Goal: Navigation & Orientation: Understand site structure

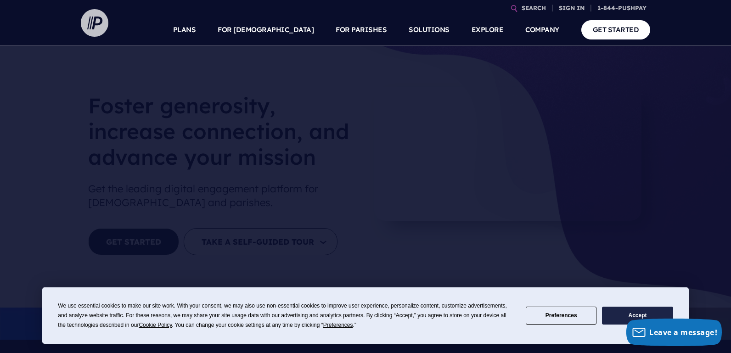
click at [97, 29] on img at bounding box center [95, 23] width 28 height 28
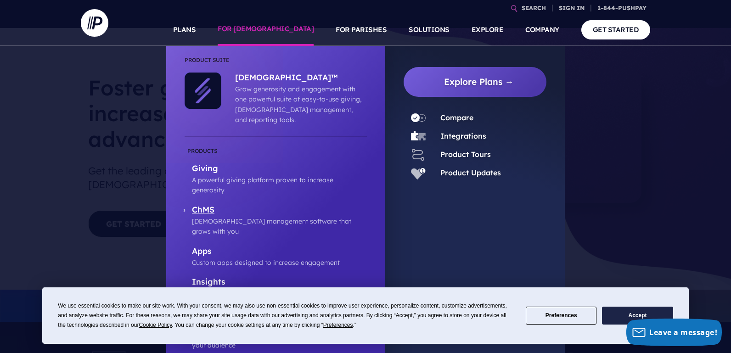
scroll to position [17, 0]
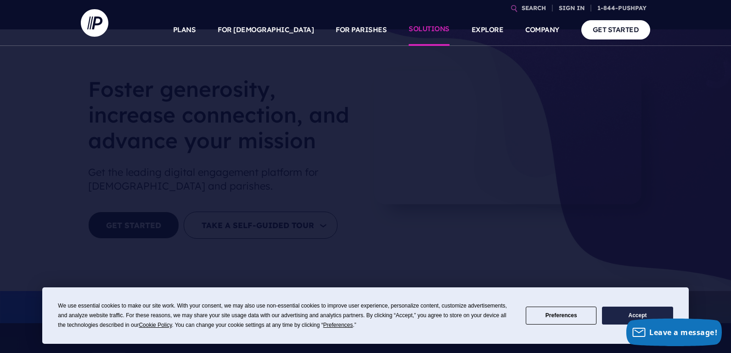
click at [434, 29] on link "SOLUTIONS" at bounding box center [428, 30] width 41 height 32
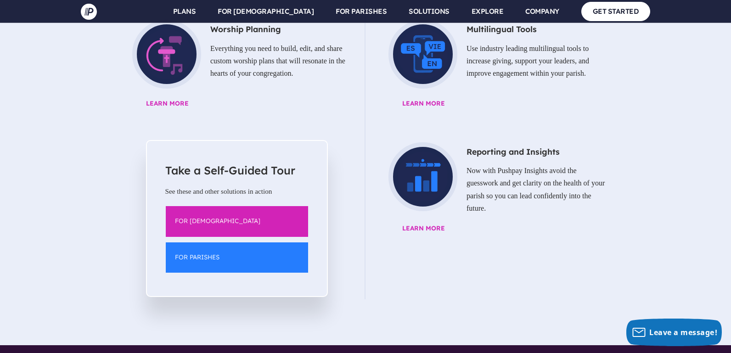
scroll to position [1355, 0]
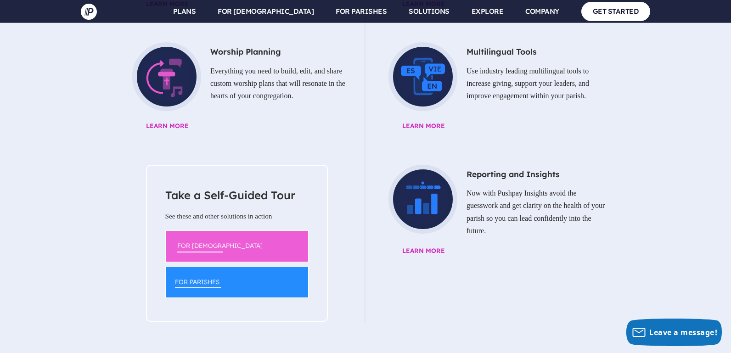
click at [258, 230] on link "FOR [DEMOGRAPHIC_DATA]" at bounding box center [237, 245] width 144 height 31
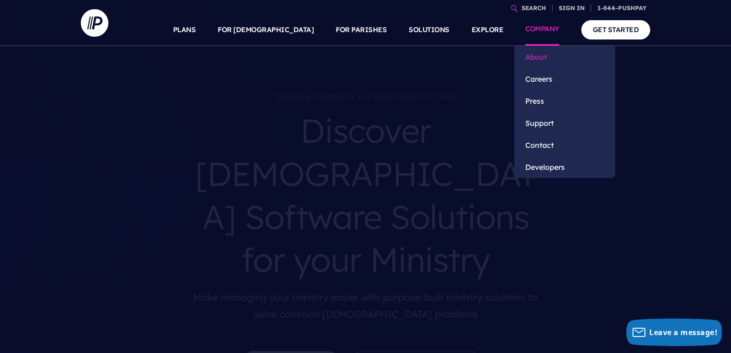
click at [539, 55] on link "About" at bounding box center [564, 57] width 101 height 22
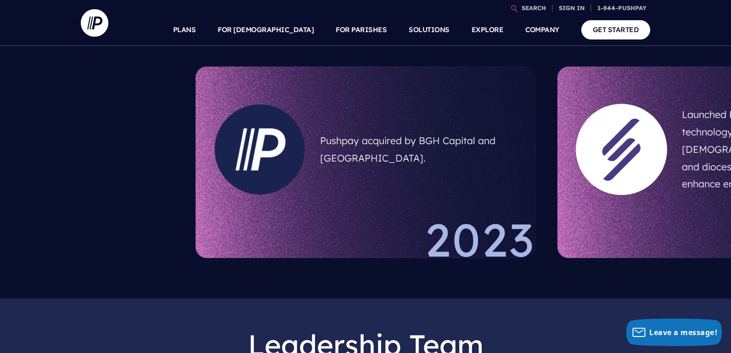
scroll to position [608, 0]
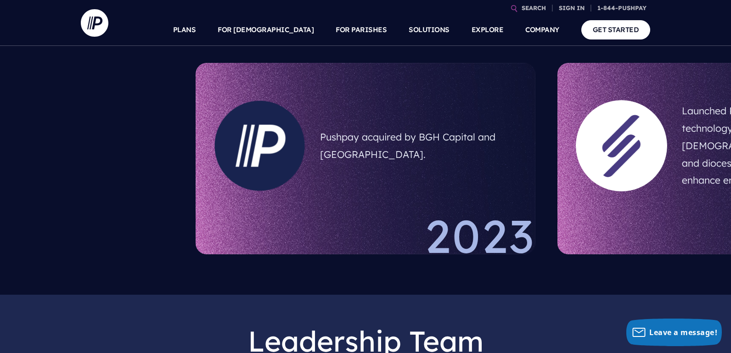
click at [639, 150] on div at bounding box center [620, 145] width 91 height 91
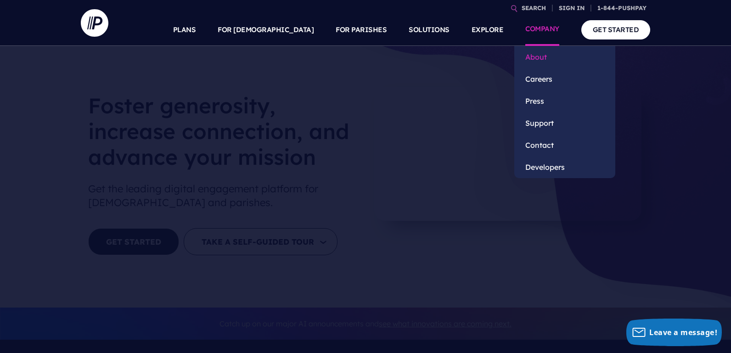
click at [540, 56] on link "About" at bounding box center [564, 57] width 101 height 22
